Goal: Task Accomplishment & Management: Manage account settings

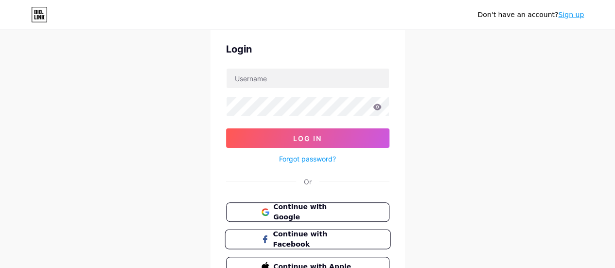
scroll to position [49, 0]
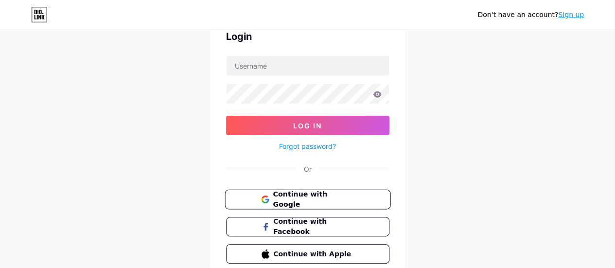
click at [333, 199] on span "Continue with Google" at bounding box center [313, 199] width 81 height 21
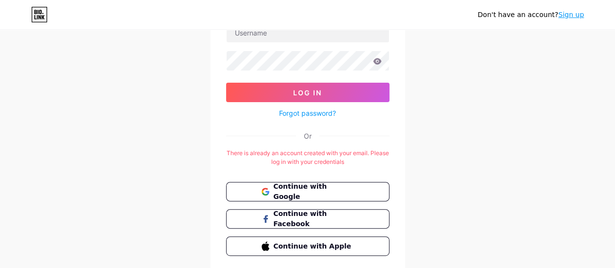
scroll to position [97, 0]
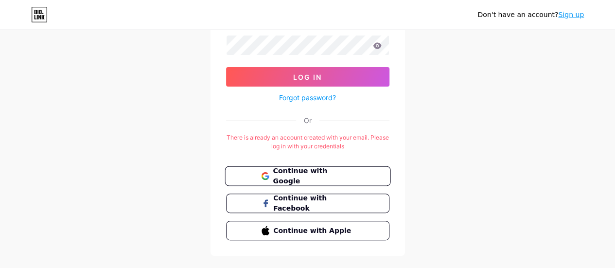
click at [319, 172] on span "Continue with Google" at bounding box center [313, 176] width 81 height 21
